Goal: Task Accomplishment & Management: Complete application form

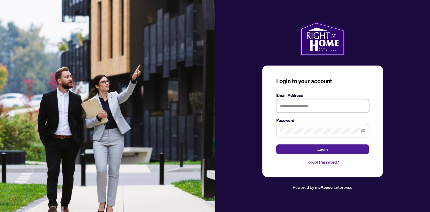
click at [303, 99] on input "text" at bounding box center [322, 105] width 93 height 13
type input "**********"
click at [293, 124] on span at bounding box center [322, 130] width 93 height 13
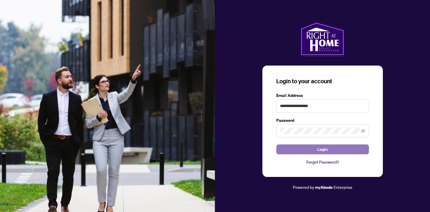
click at [341, 144] on button "Login" at bounding box center [322, 149] width 93 height 10
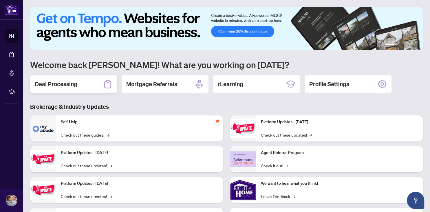
click at [85, 85] on div "Deal Processing" at bounding box center [73, 84] width 87 height 19
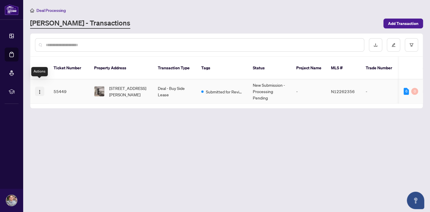
click at [39, 90] on img "button" at bounding box center [39, 92] width 5 height 5
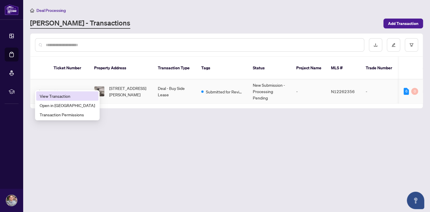
click at [58, 96] on span "View Transaction" at bounding box center [67, 96] width 55 height 6
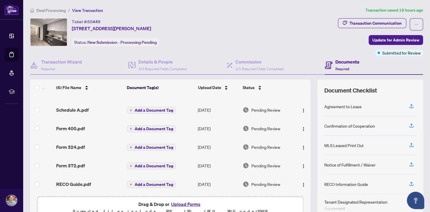
scroll to position [30, 0]
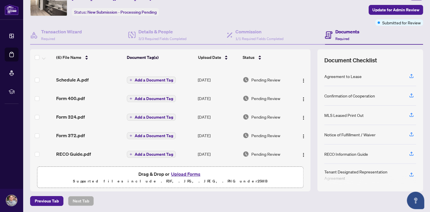
click at [191, 174] on button "Upload Forms" at bounding box center [186, 174] width 33 height 8
click at [181, 175] on button "Upload Forms" at bounding box center [186, 174] width 33 height 8
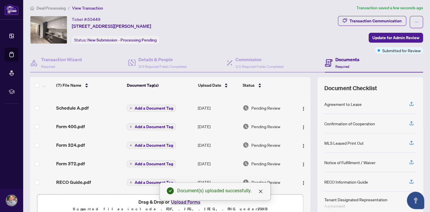
scroll to position [0, 0]
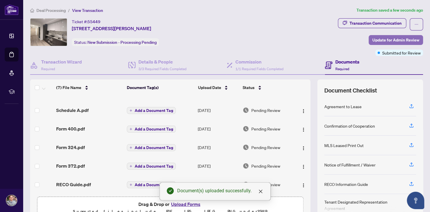
click at [402, 37] on span "Update for Admin Review" at bounding box center [396, 39] width 47 height 9
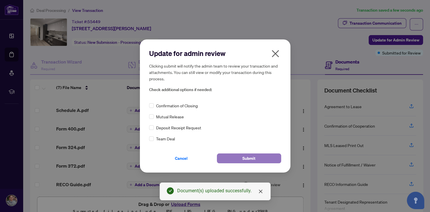
click at [234, 156] on button "Submit" at bounding box center [249, 158] width 64 height 10
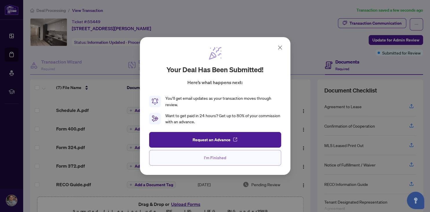
click at [224, 158] on span "I'm Finished" at bounding box center [215, 157] width 22 height 9
